Goal: Task Accomplishment & Management: Complete application form

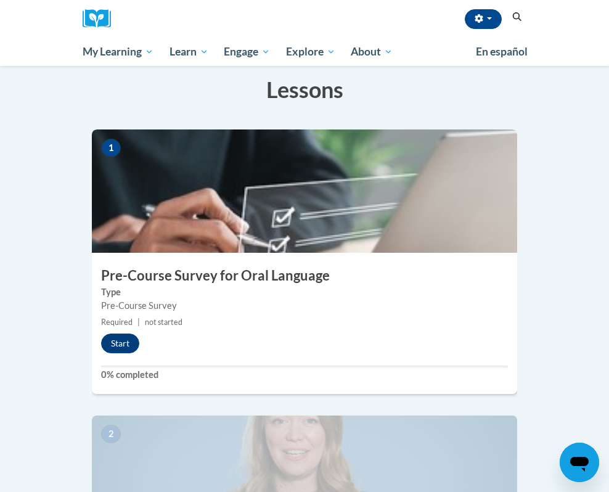
scroll to position [293, 0]
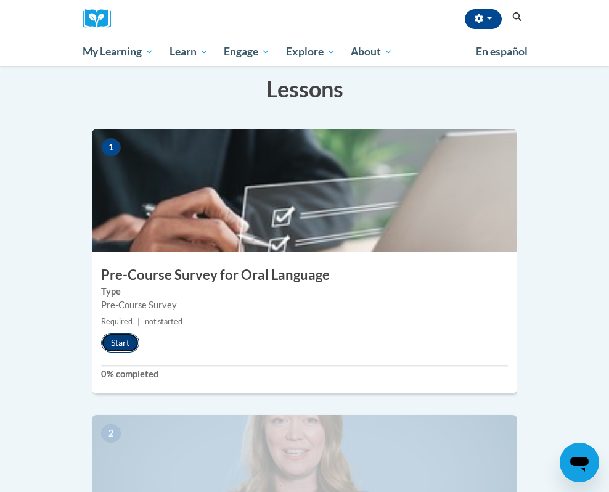
click at [124, 333] on button "Start" at bounding box center [120, 343] width 38 height 20
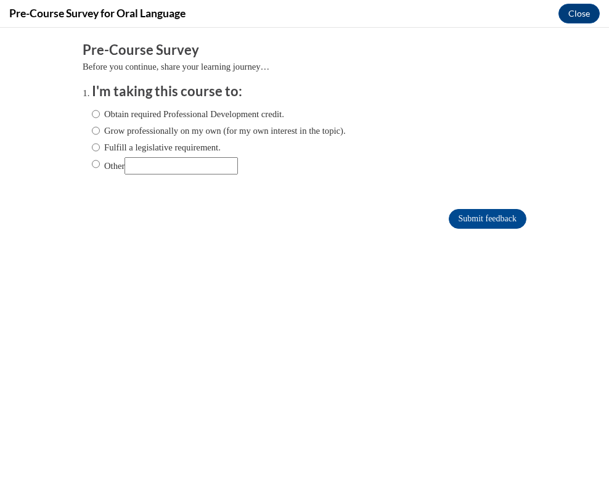
scroll to position [0, 0]
click at [140, 113] on label "Obtain required Professional Development credit." at bounding box center [188, 114] width 192 height 14
click at [100, 113] on input "Obtain required Professional Development credit." at bounding box center [96, 114] width 8 height 14
radio input "true"
click at [465, 214] on input "Submit feedback" at bounding box center [488, 219] width 78 height 20
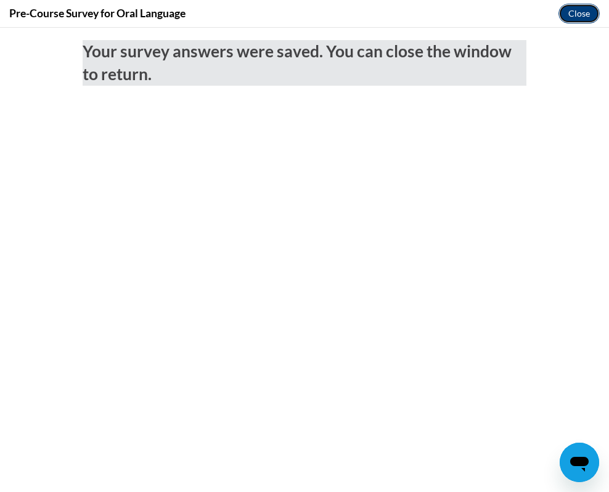
click at [575, 17] on button "Close" at bounding box center [578, 14] width 41 height 20
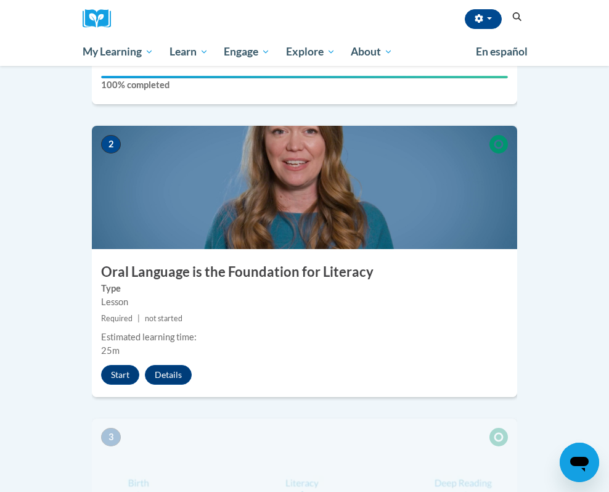
scroll to position [581, 0]
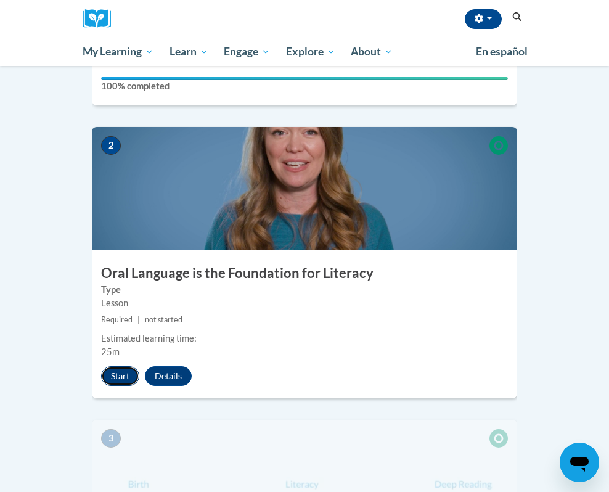
click at [121, 366] on button "Start" at bounding box center [120, 376] width 38 height 20
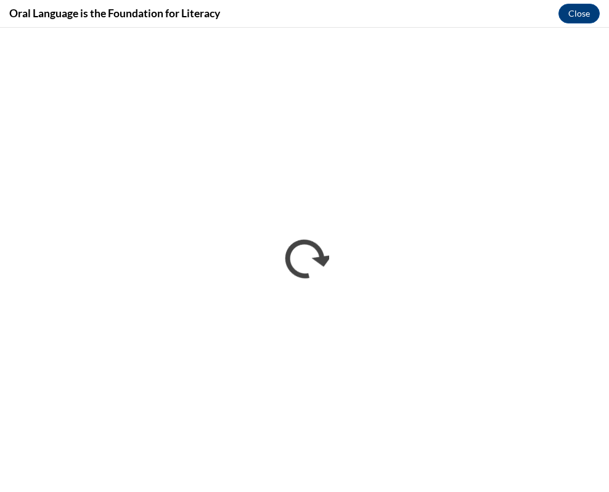
scroll to position [0, 0]
